Goal: Task Accomplishment & Management: Use online tool/utility

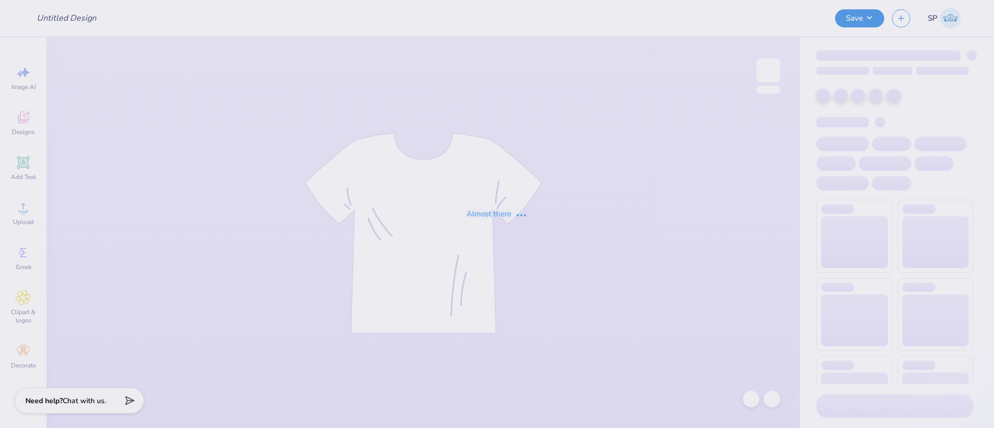
type input "Theta Tau Sweatshirts"
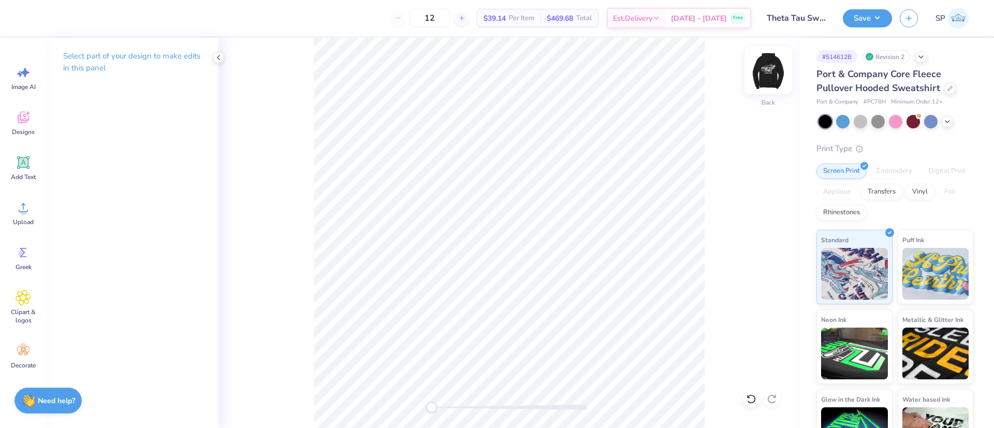
click at [764, 85] on img at bounding box center [767, 70] width 41 height 41
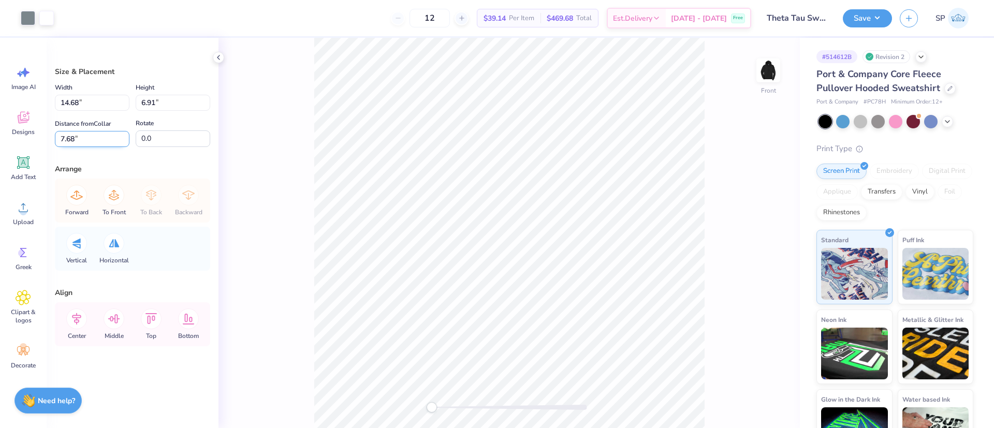
click at [69, 139] on input "7.68" at bounding box center [92, 139] width 75 height 16
type input "6"
click at [71, 315] on icon at bounding box center [76, 318] width 21 height 21
click at [71, 101] on input "14.68" at bounding box center [92, 103] width 75 height 16
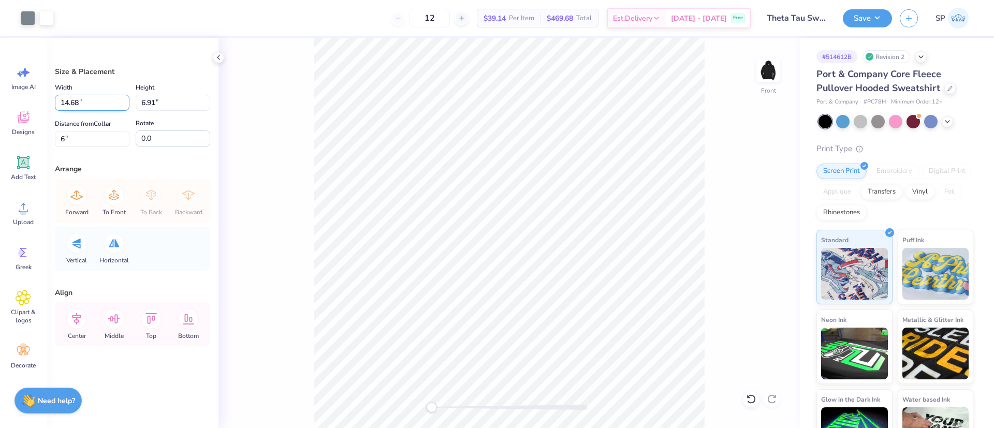
click at [71, 101] on input "14.68" at bounding box center [92, 103] width 75 height 16
type input "12.00"
type input "5.65"
click at [69, 133] on input "6.63" at bounding box center [92, 139] width 75 height 16
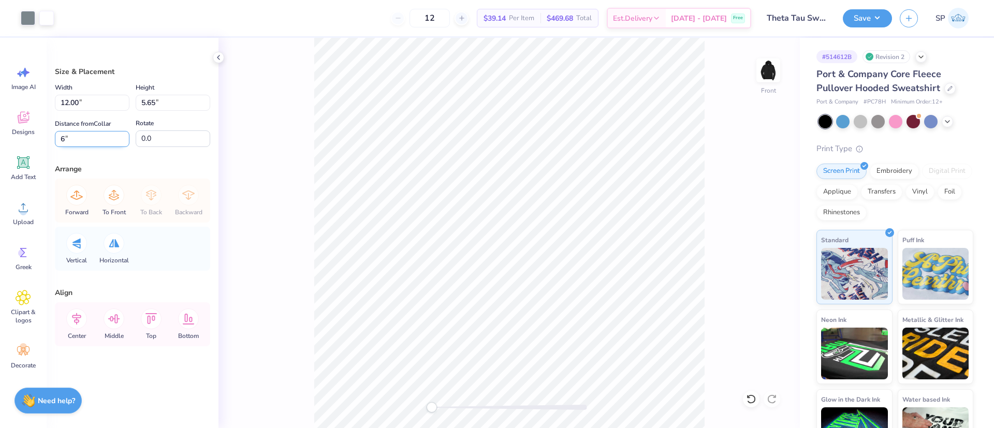
type input "6"
click at [174, 166] on div "Arrange" at bounding box center [132, 169] width 155 height 11
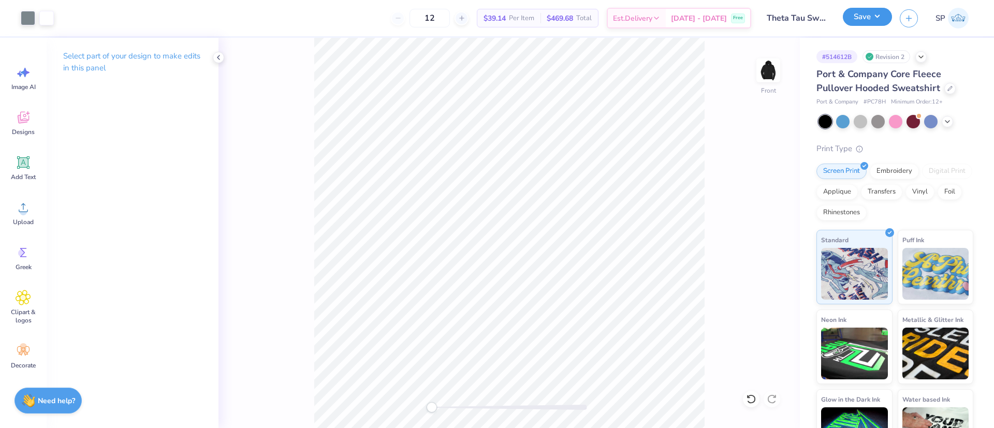
click at [872, 20] on button "Save" at bounding box center [867, 17] width 49 height 18
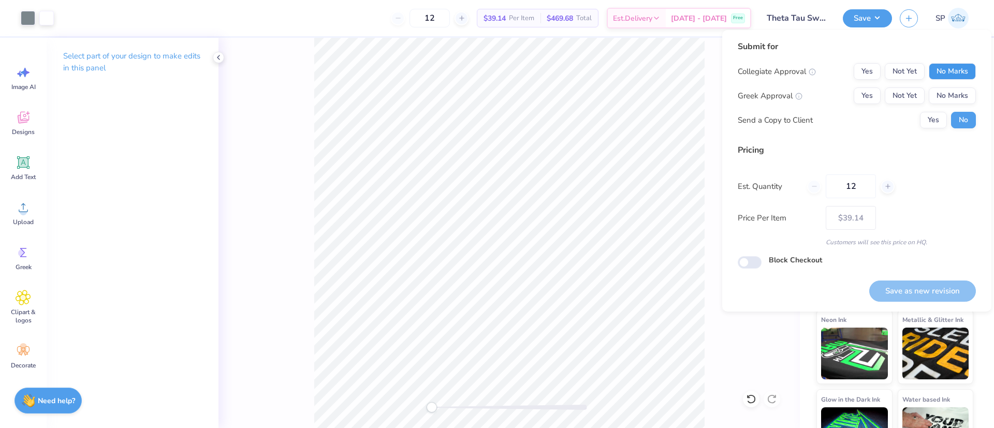
click at [951, 71] on button "No Marks" at bounding box center [952, 71] width 47 height 17
click at [873, 95] on button "Yes" at bounding box center [866, 95] width 27 height 17
drag, startPoint x: 855, startPoint y: 186, endPoint x: 826, endPoint y: 187, distance: 28.5
click at [826, 187] on input "12" at bounding box center [851, 186] width 50 height 24
type input "20"
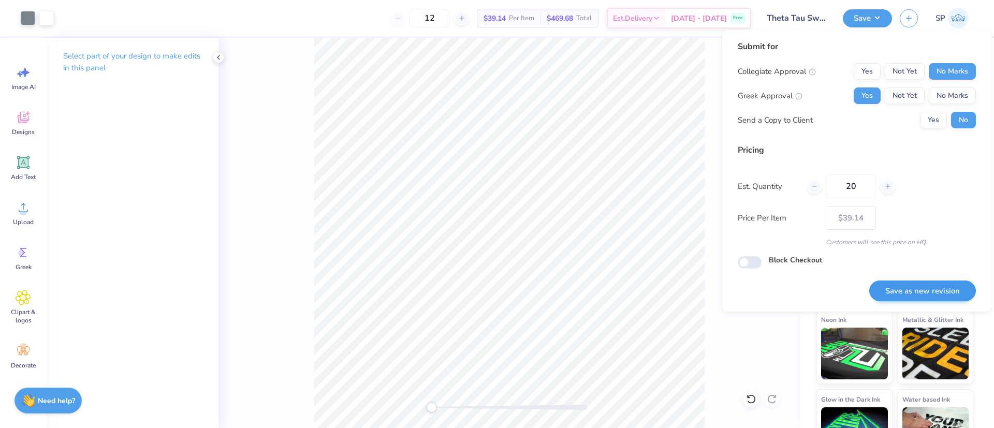
type input "20"
type input "$33.64"
type input "20"
click at [923, 183] on div "Est. Quantity 20" at bounding box center [857, 186] width 238 height 24
click at [928, 291] on button "Save as new revision" at bounding box center [922, 291] width 107 height 21
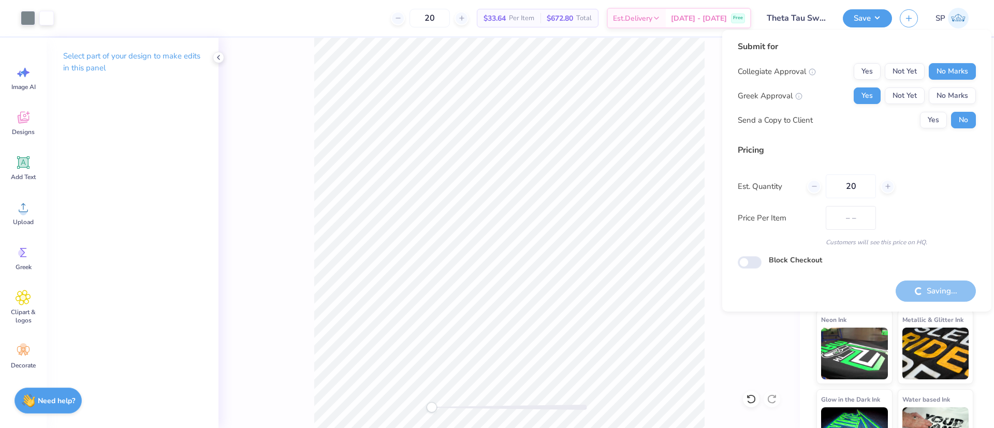
type input "$33.64"
click at [934, 116] on button "Yes" at bounding box center [933, 120] width 27 height 17
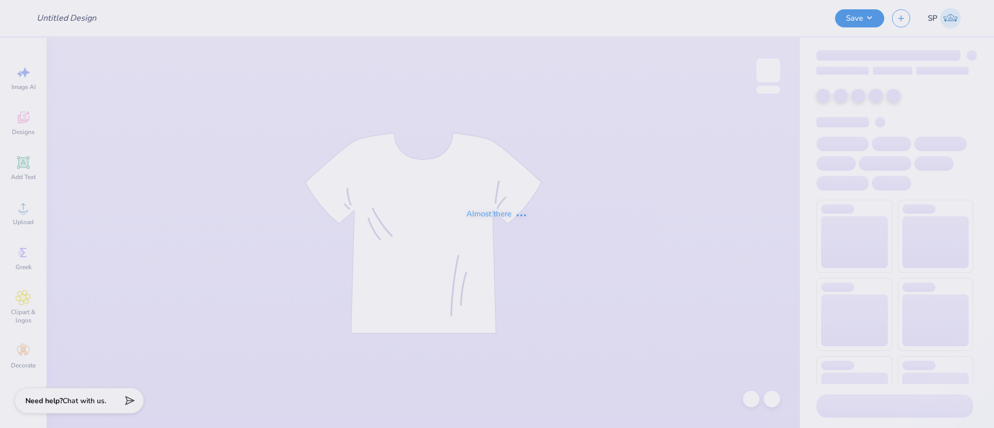
type input "Theta Tau Sweatshirts"
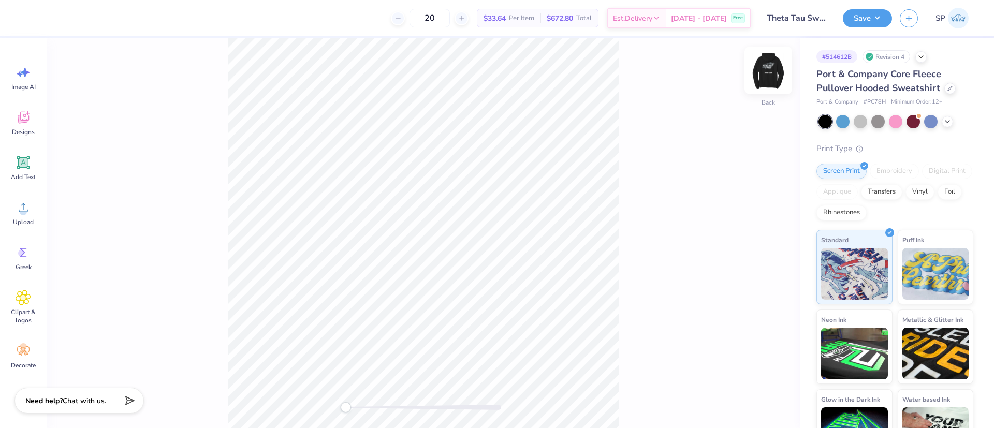
click at [760, 73] on img at bounding box center [767, 70] width 41 height 41
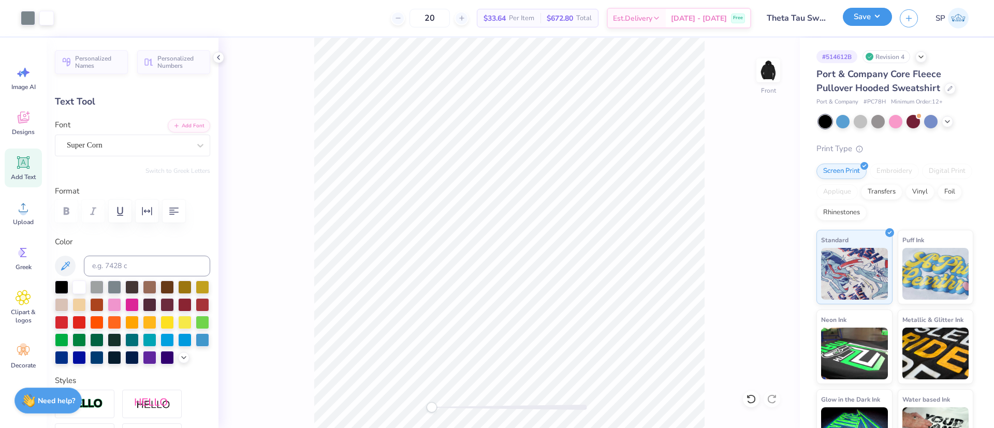
click at [876, 15] on button "Save" at bounding box center [867, 17] width 49 height 18
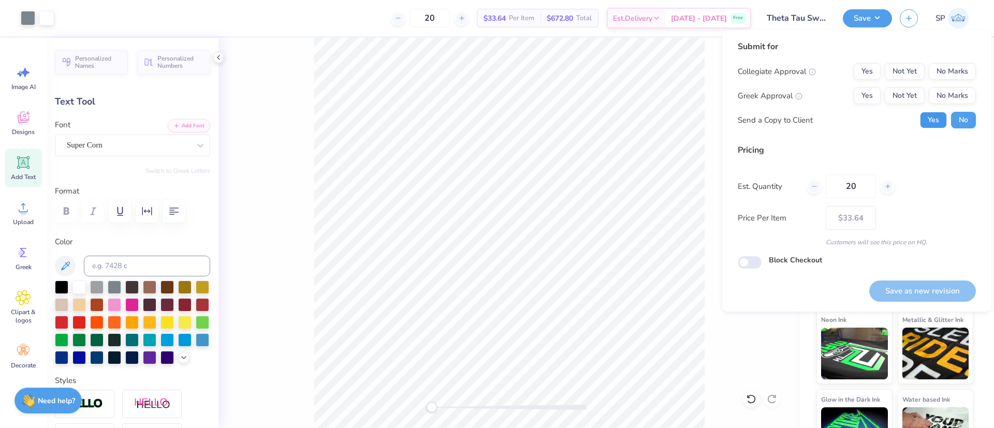
click at [932, 115] on button "Yes" at bounding box center [933, 120] width 27 height 17
click at [946, 62] on div "Submit for Collegiate Approval Yes Not Yet No Marks Greek Approval Yes Not Yet …" at bounding box center [857, 88] width 238 height 96
click at [946, 71] on button "No Marks" at bounding box center [952, 71] width 47 height 17
click at [870, 93] on button "Yes" at bounding box center [866, 95] width 27 height 17
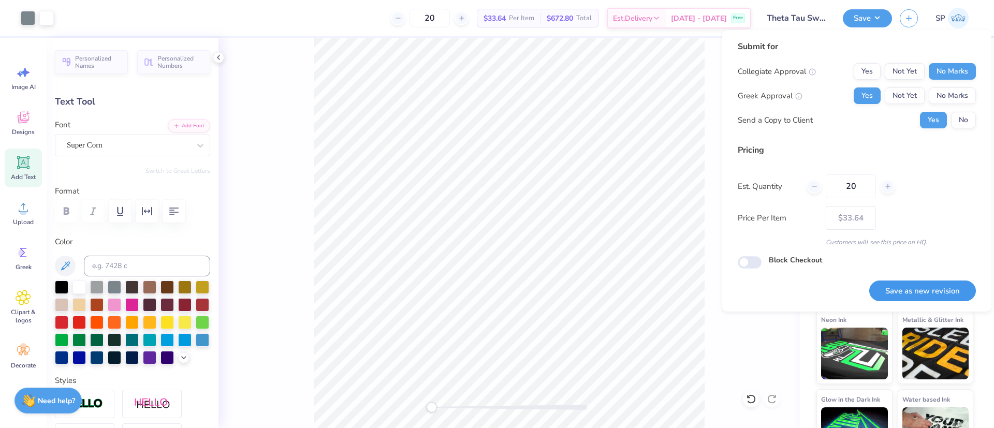
click at [920, 296] on button "Save as new revision" at bounding box center [922, 291] width 107 height 21
type input "$33.64"
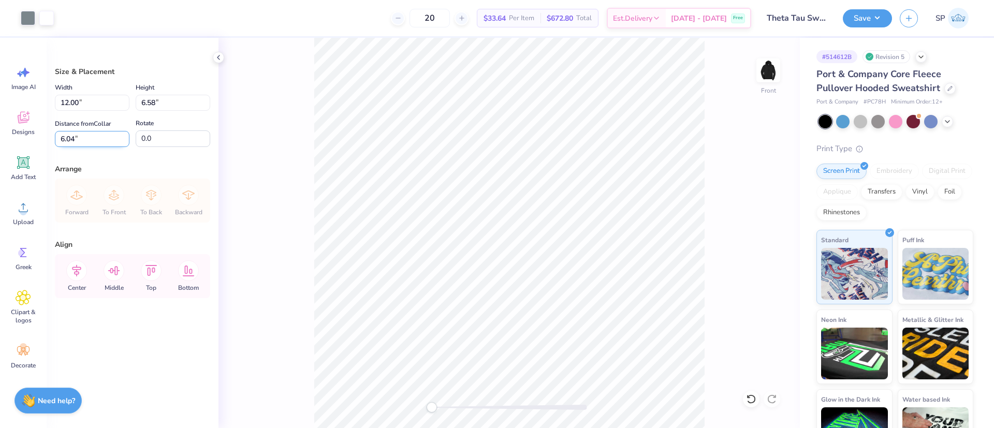
click at [64, 136] on input "6.04" at bounding box center [92, 139] width 75 height 16
